Goal: Check status: Check status

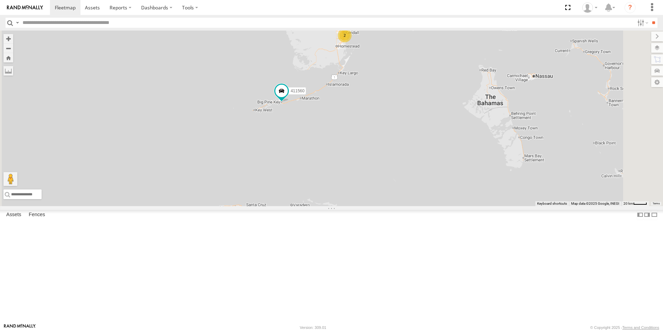
drag, startPoint x: 392, startPoint y: 210, endPoint x: 376, endPoint y: 136, distance: 75.9
click at [381, 123] on div "2 3 2 554628 411560" at bounding box center [331, 119] width 663 height 176
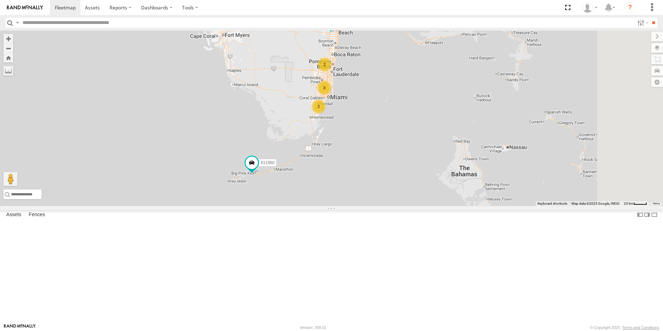
drag, startPoint x: 402, startPoint y: 90, endPoint x: 371, endPoint y: 209, distance: 123.3
click at [371, 206] on div "554628 411560 2 3 2" at bounding box center [331, 119] width 663 height 176
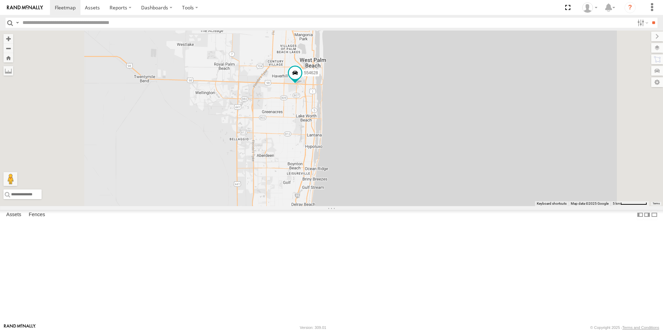
drag, startPoint x: 393, startPoint y: 128, endPoint x: 413, endPoint y: 250, distance: 123.8
click at [413, 206] on div "554628 411560 554627 Van #1 411557 411559 411558" at bounding box center [331, 119] width 663 height 176
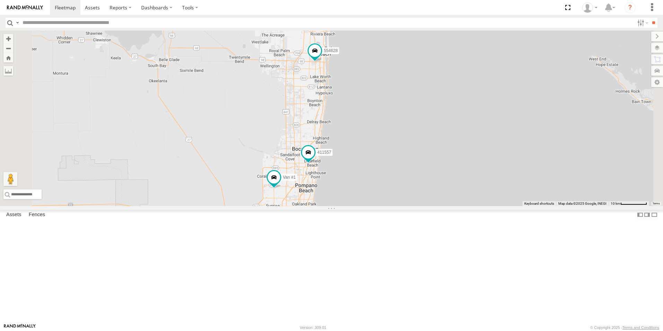
drag, startPoint x: 426, startPoint y: 246, endPoint x: 406, endPoint y: 223, distance: 30.7
click at [423, 206] on div "554628 411560 554627 Van #1 411557 411559 411558" at bounding box center [331, 119] width 663 height 176
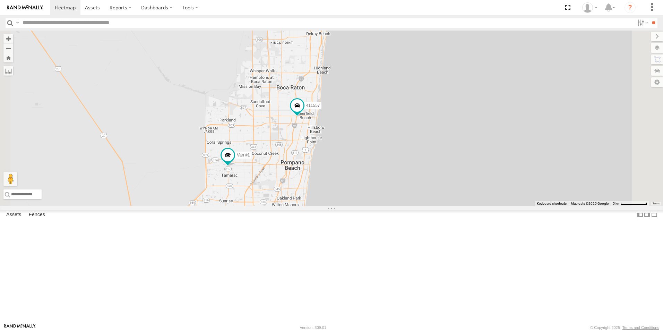
drag, startPoint x: 369, startPoint y: 239, endPoint x: 376, endPoint y: 168, distance: 72.1
click at [376, 168] on div "554628 411560 554627 Van #1 411557 411559 411558" at bounding box center [331, 119] width 663 height 176
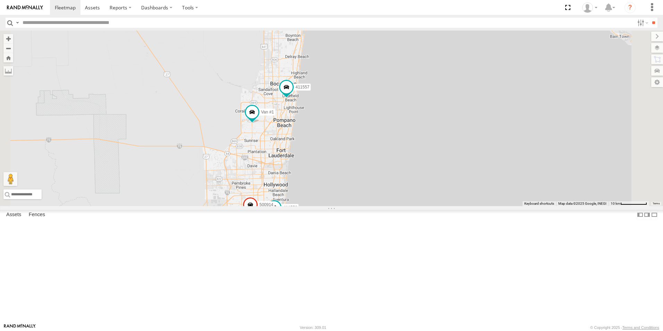
drag, startPoint x: 405, startPoint y: 166, endPoint x: 401, endPoint y: 163, distance: 5.1
click at [402, 163] on div "554628 411560 554627 Van #1 411557 411559 411558 500914 500913" at bounding box center [331, 119] width 663 height 176
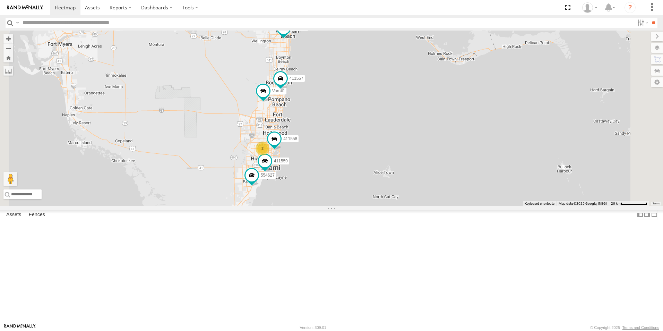
drag, startPoint x: 384, startPoint y: 168, endPoint x: 380, endPoint y: 147, distance: 21.6
click at [304, 81] on span "411557" at bounding box center [297, 78] width 14 height 5
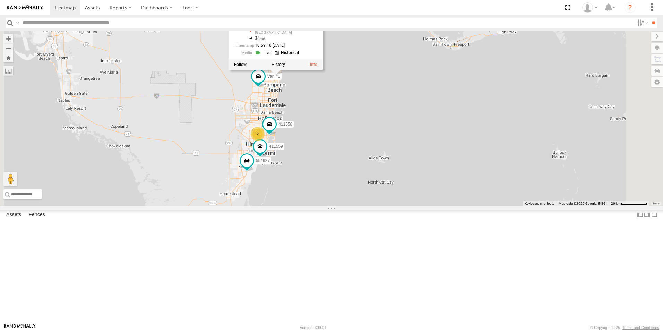
click at [397, 198] on div "554628 411560 554627 Van #1 411557 411559 411558 2 411557 All Assets I-95 Deerf…" at bounding box center [331, 119] width 663 height 176
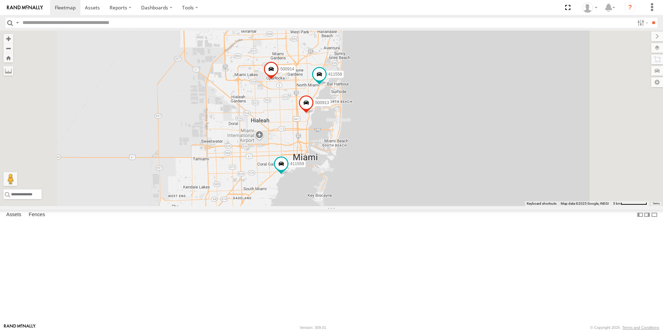
drag, startPoint x: 427, startPoint y: 185, endPoint x: 422, endPoint y: 232, distance: 47.4
click at [422, 206] on div "554628 411560 554627 Van #1 411557 411559 411558 500914 500913" at bounding box center [331, 119] width 663 height 176
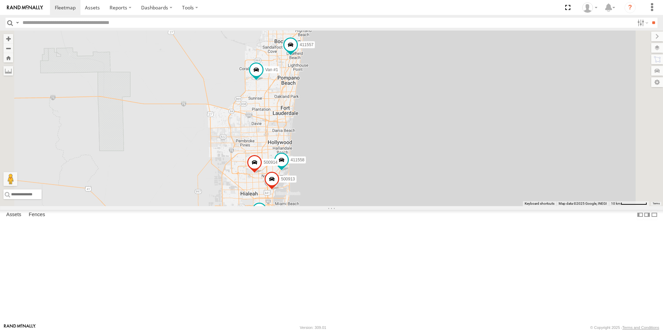
drag, startPoint x: 399, startPoint y: 126, endPoint x: 400, endPoint y: 173, distance: 46.8
click at [400, 175] on div "554628 411560 554627 Van #1 411557 411559 411558 500914 500913" at bounding box center [331, 119] width 663 height 176
